Goal: Obtain resource: Obtain resource

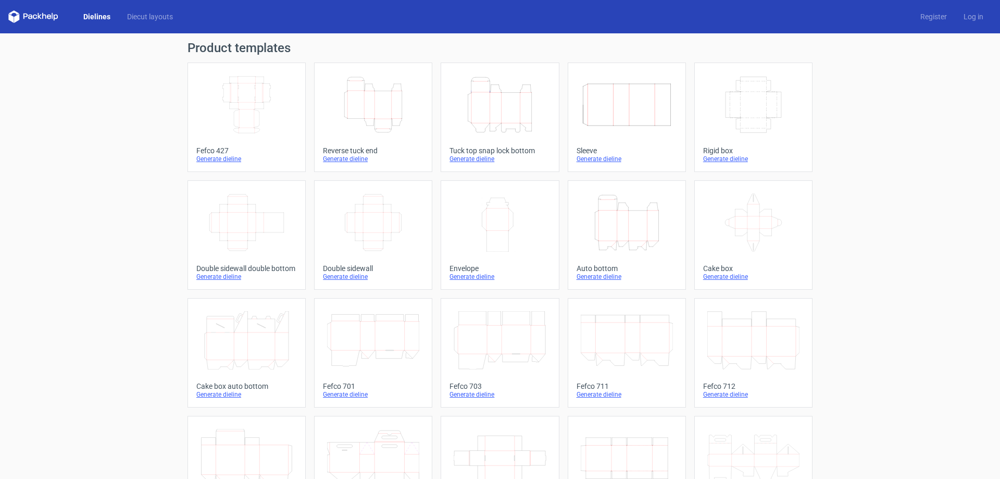
click at [220, 115] on icon "Width Depth Height" at bounding box center [246, 105] width 92 height 58
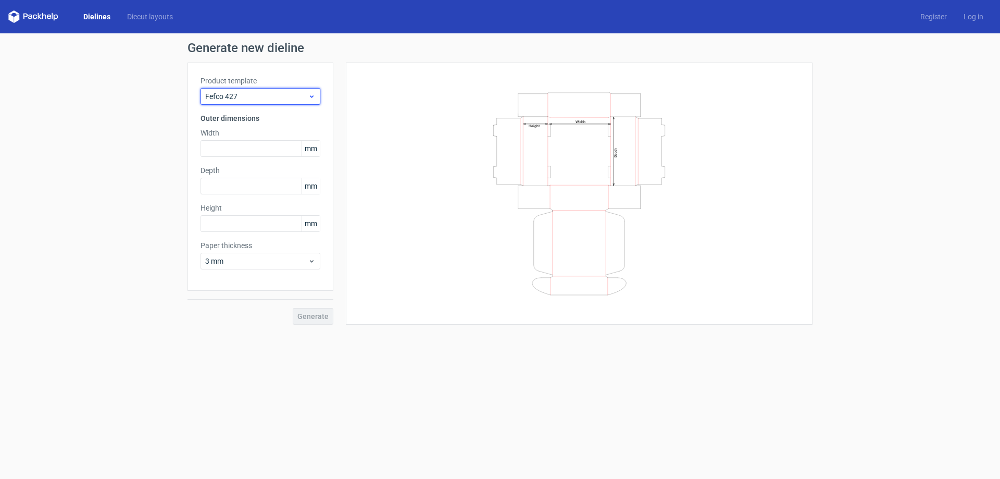
click at [236, 100] on span "Fefco 427" at bounding box center [256, 96] width 103 height 10
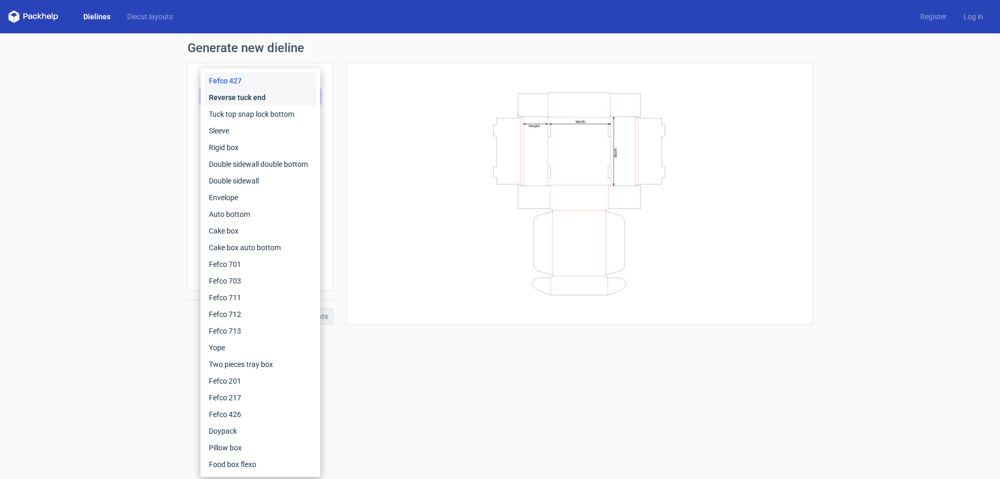
click at [245, 94] on div "Reverse tuck end" at bounding box center [260, 97] width 111 height 17
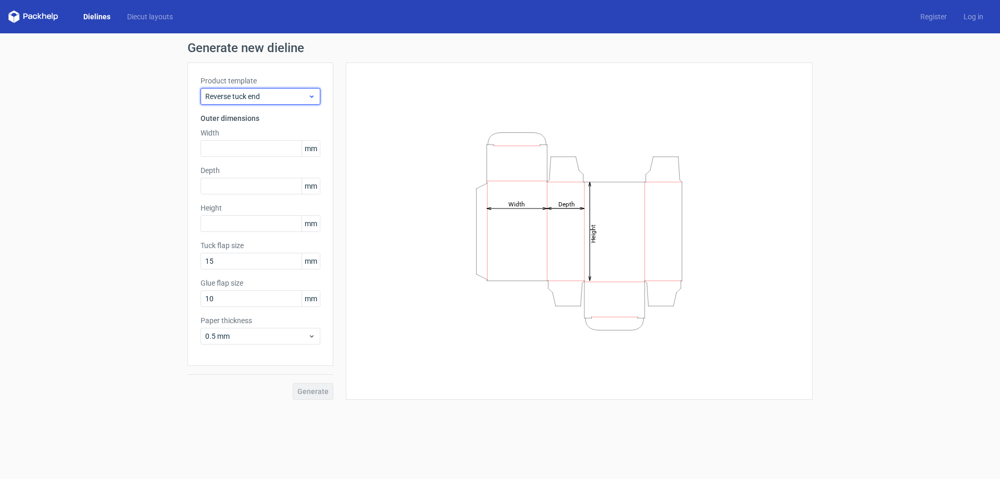
click at [260, 90] on div "Reverse tuck end" at bounding box center [260, 96] width 120 height 17
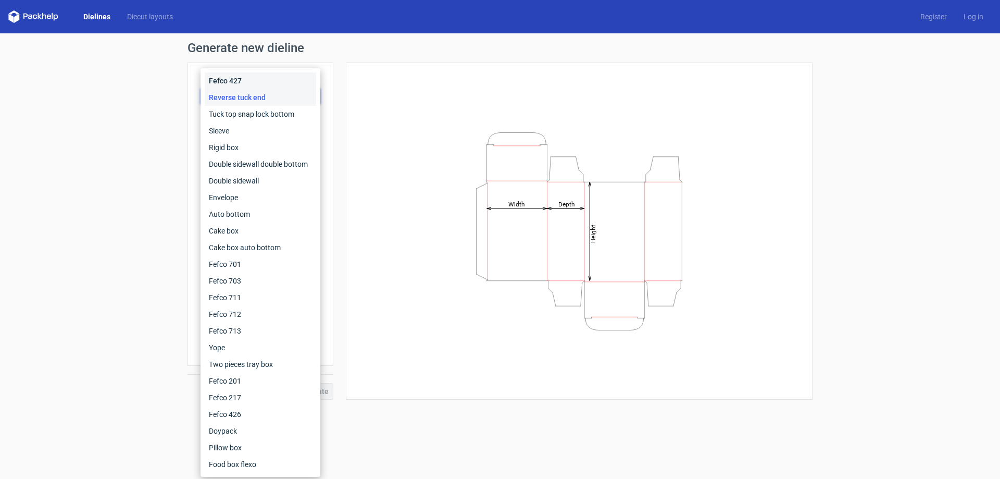
click at [241, 77] on div "Fefco 427" at bounding box center [260, 80] width 111 height 17
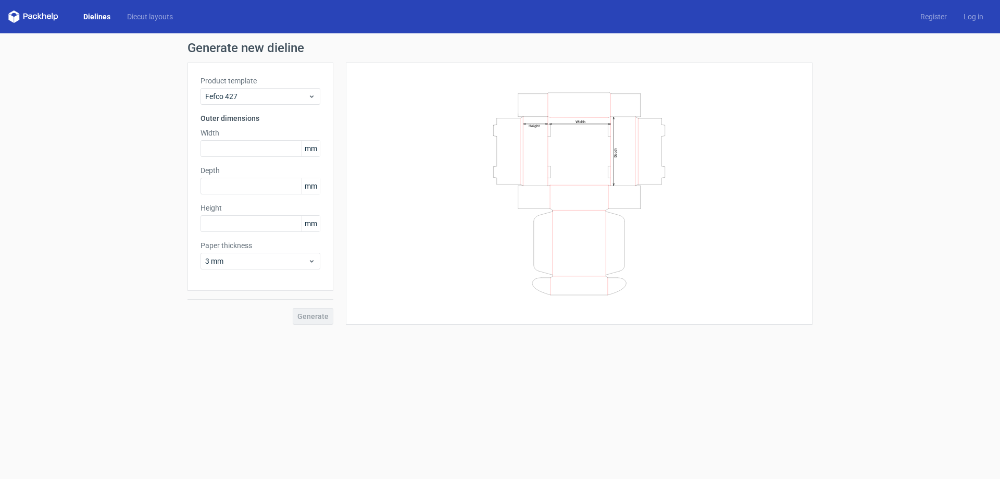
click at [422, 141] on div "Width Depth Height" at bounding box center [579, 194] width 441 height 236
